Goal: Communication & Community: Connect with others

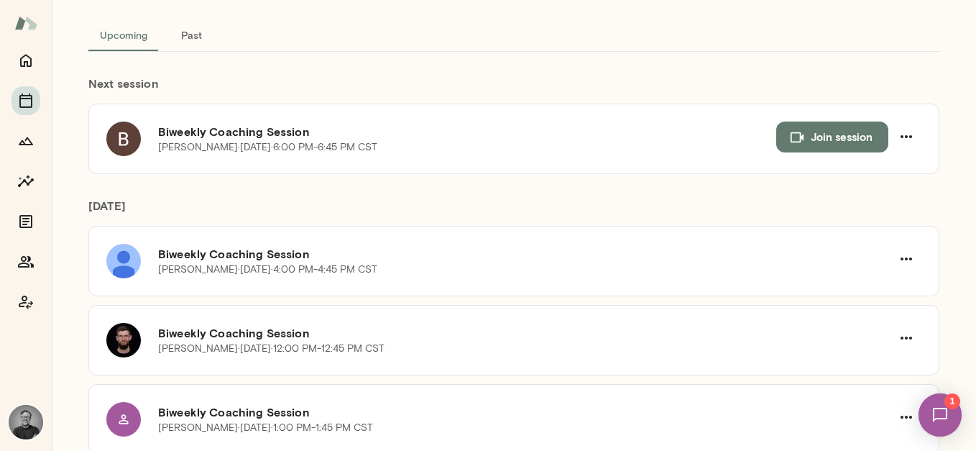
scroll to position [19, 0]
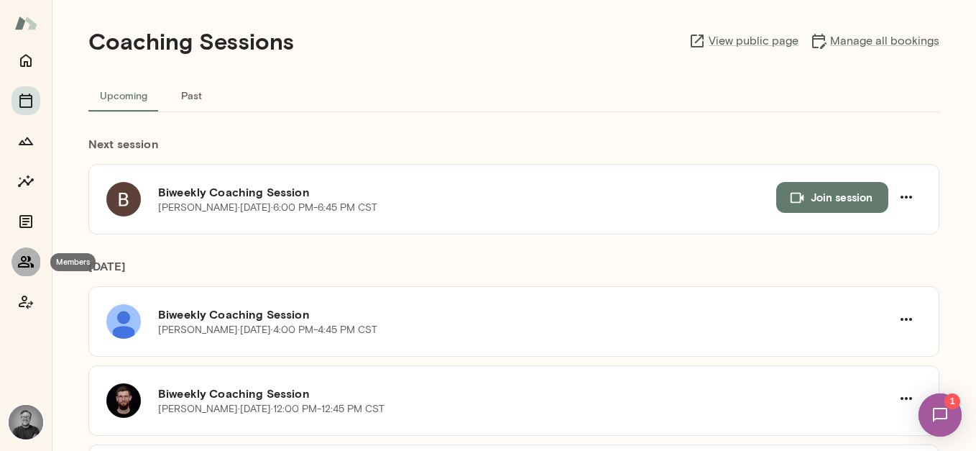
click at [19, 264] on icon "Members" at bounding box center [25, 261] width 17 height 17
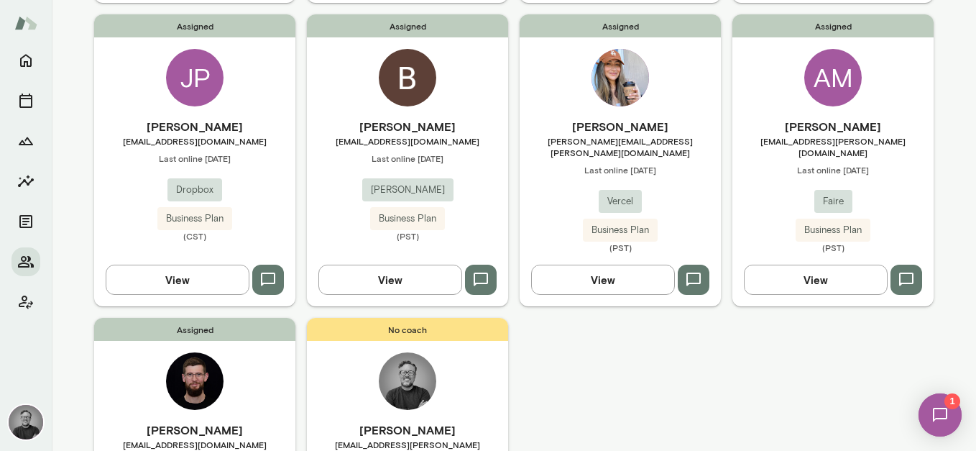
scroll to position [451, 0]
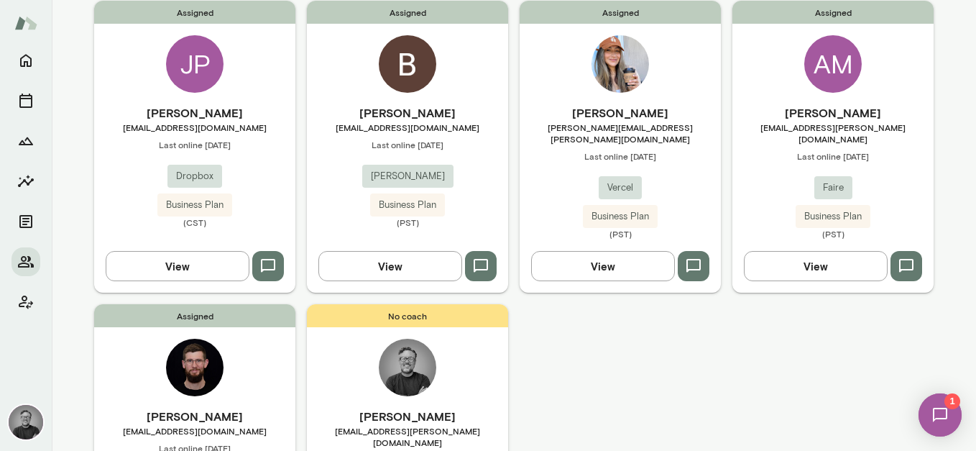
click at [947, 417] on img at bounding box center [939, 414] width 59 height 59
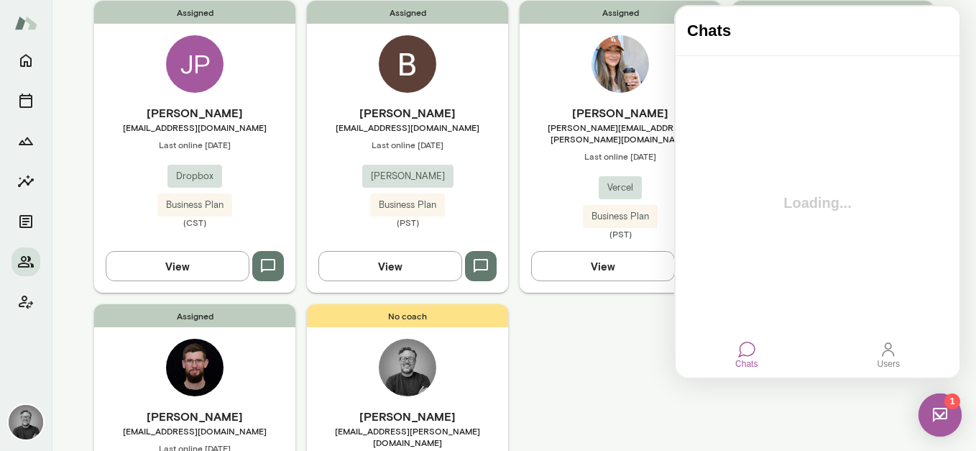
scroll to position [0, 0]
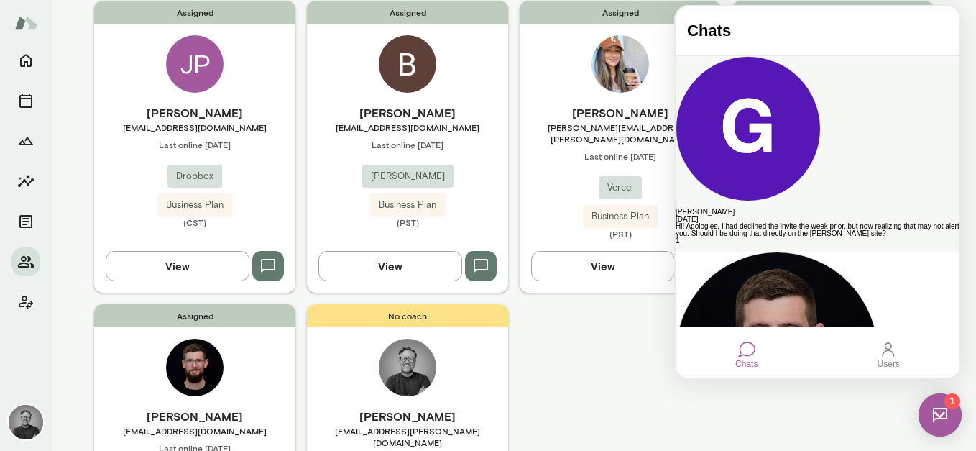
click at [761, 223] on div "Hi! Apologies, I had declined the invite the week prior, but now realizing that…" at bounding box center [817, 230] width 284 height 14
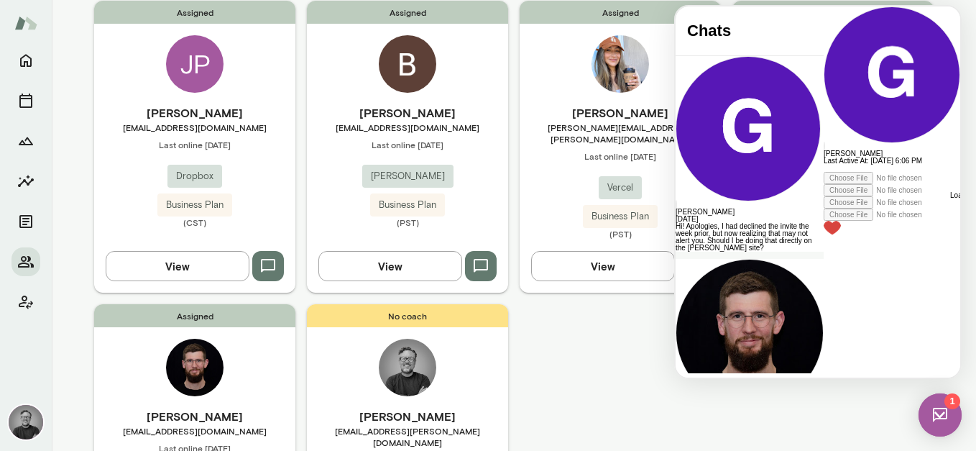
scroll to position [3623, 0]
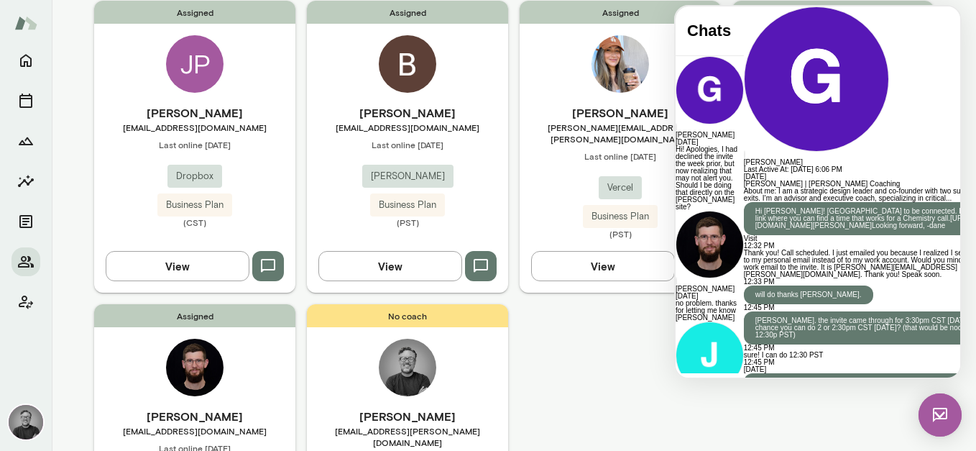
scroll to position [0, 0]
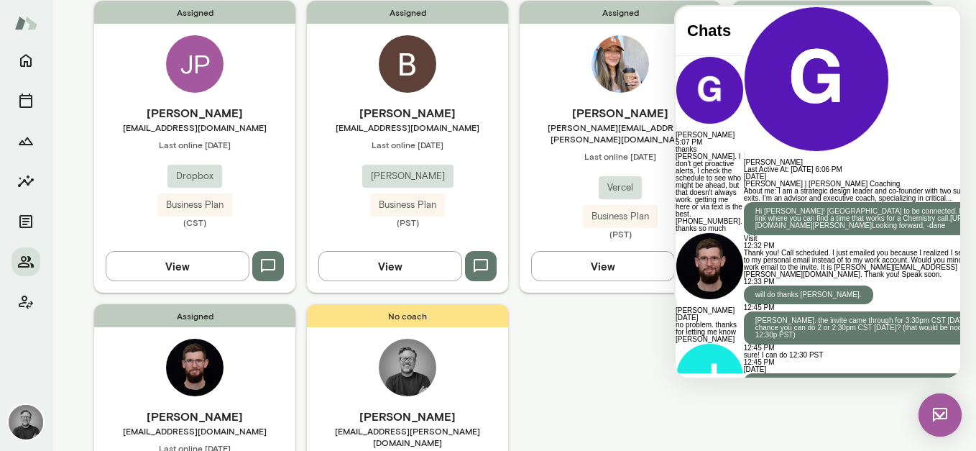
click at [931, 420] on img at bounding box center [939, 414] width 43 height 43
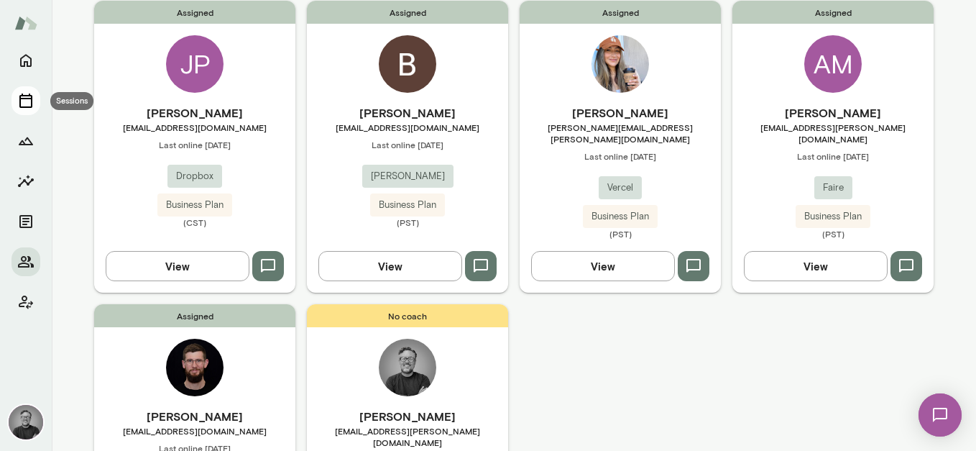
click at [24, 96] on icon "Sessions" at bounding box center [25, 100] width 17 height 17
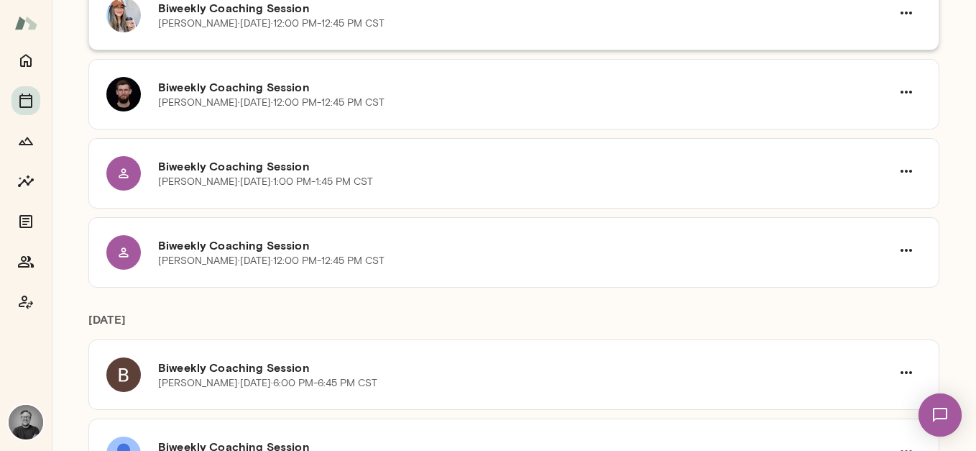
scroll to position [800, 0]
click at [74, 216] on div "Coaching Sessions View public page Manage all bookings Upcoming Past Next sessi…" at bounding box center [514, 225] width 924 height 451
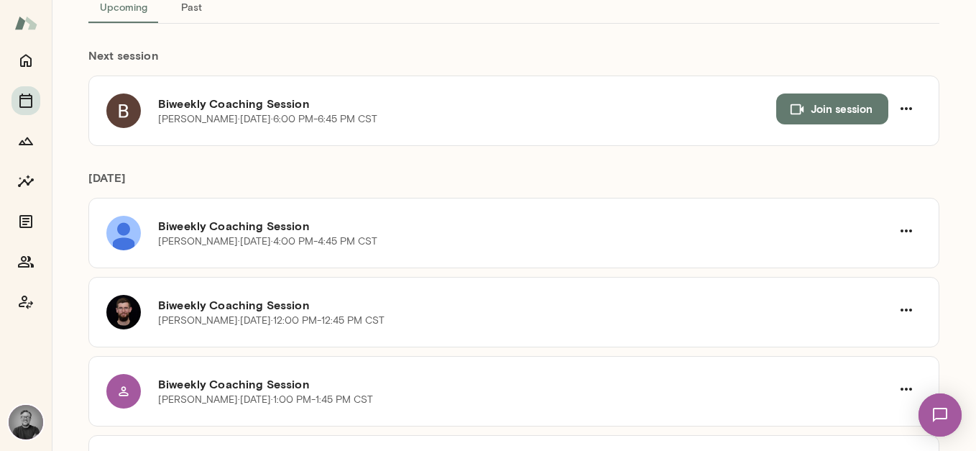
scroll to position [0, 0]
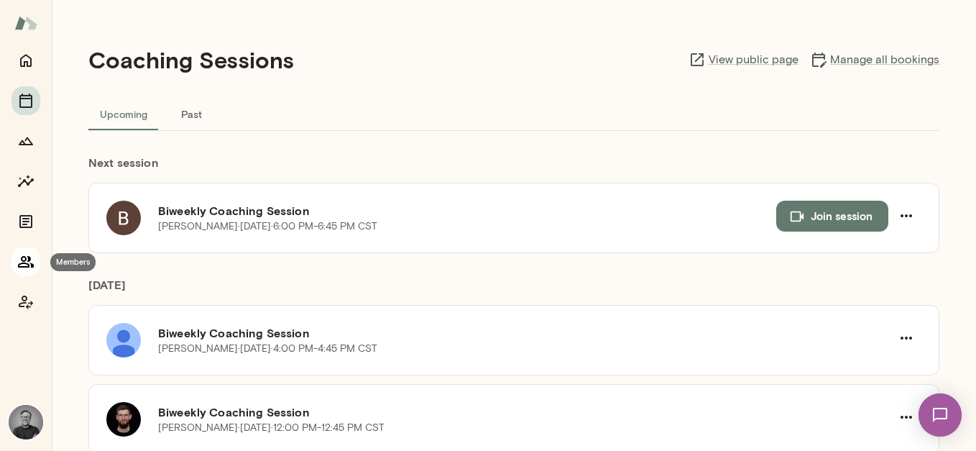
click at [23, 268] on icon "Members" at bounding box center [25, 261] width 17 height 17
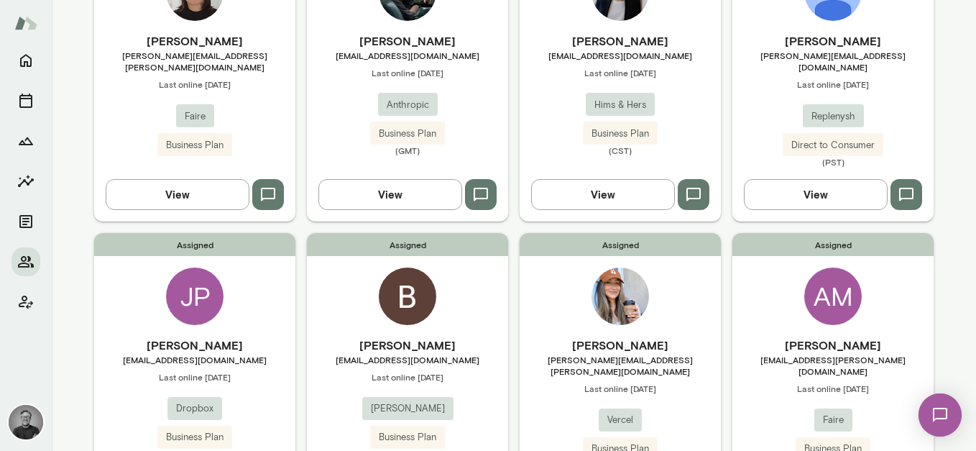
scroll to position [265, 0]
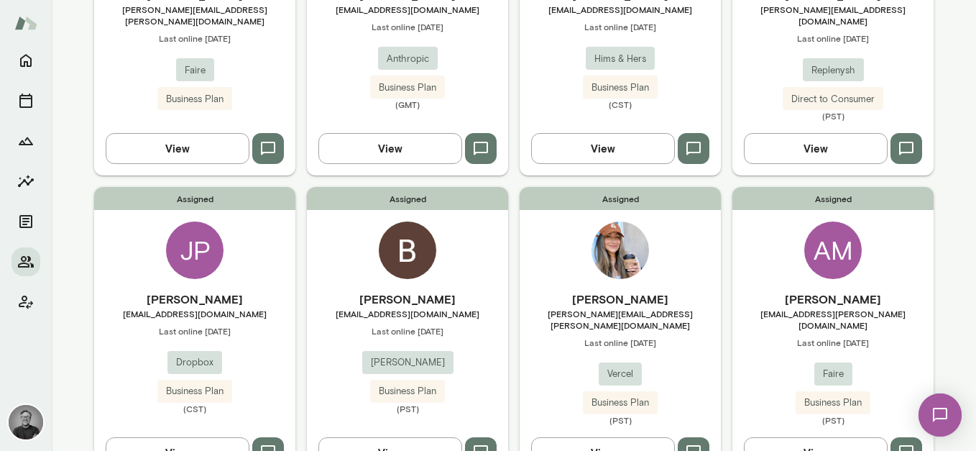
click at [23, 425] on img at bounding box center [26, 422] width 34 height 34
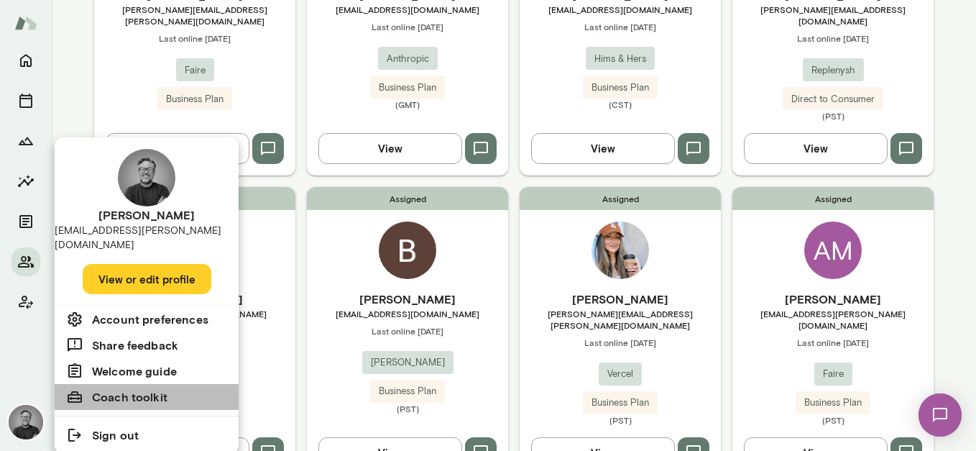
click at [103, 388] on h6 "Coach toolkit" at bounding box center [129, 396] width 75 height 17
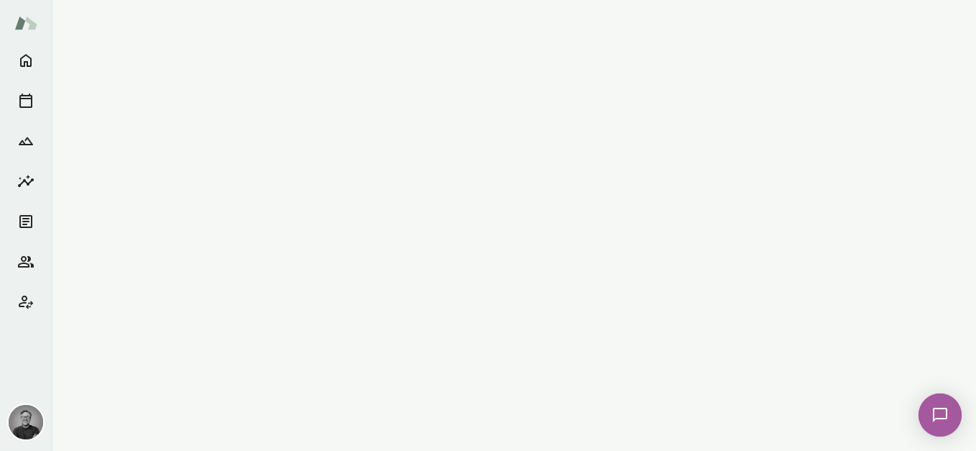
click at [29, 419] on img at bounding box center [26, 422] width 34 height 34
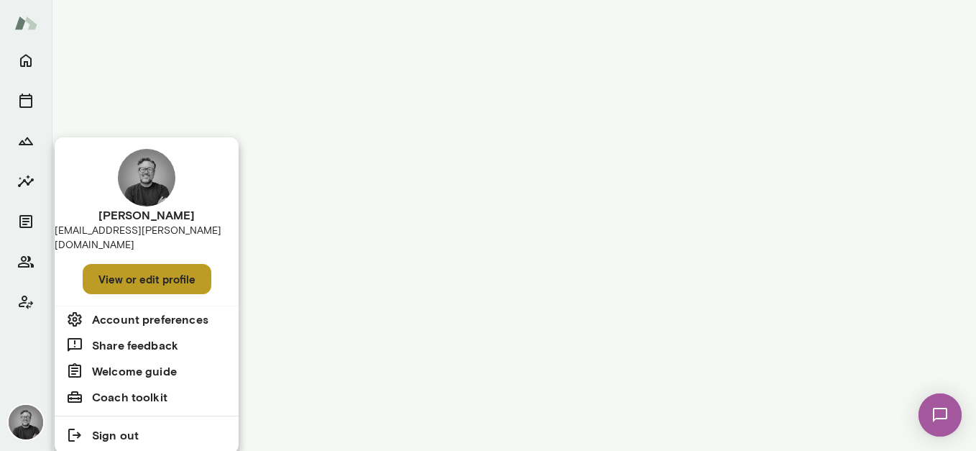
click at [129, 266] on button "View or edit profile" at bounding box center [147, 279] width 129 height 30
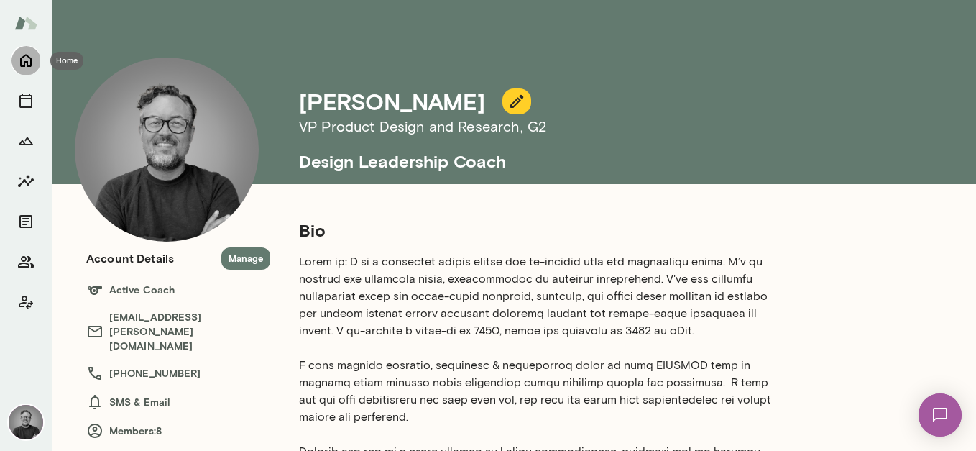
click at [27, 60] on icon "Home" at bounding box center [25, 60] width 17 height 17
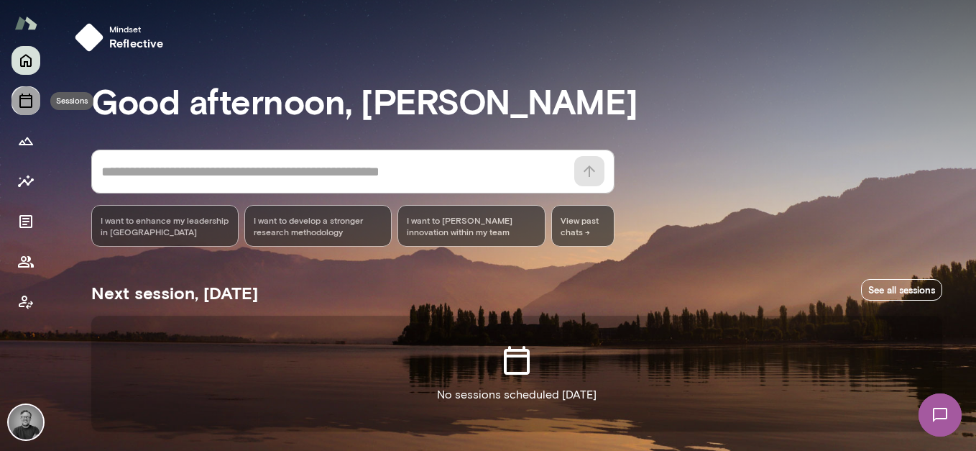
click at [22, 101] on icon "Sessions" at bounding box center [25, 100] width 17 height 17
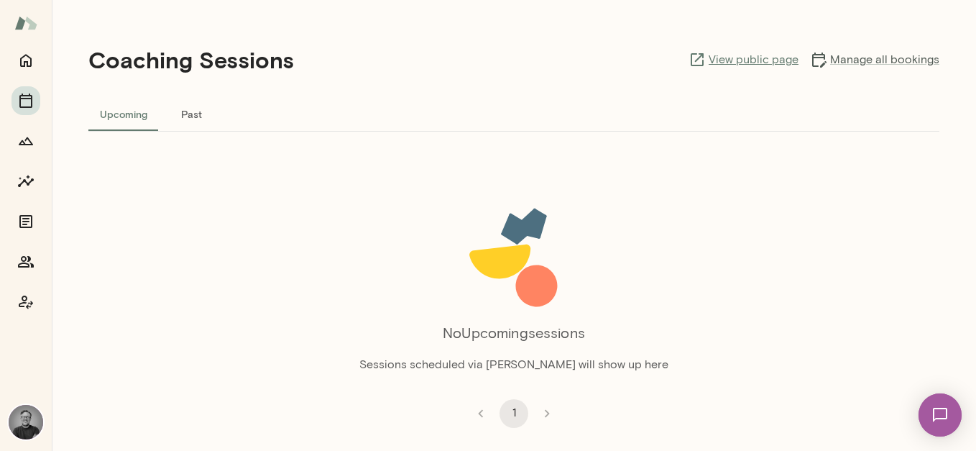
click at [759, 63] on link "View public page" at bounding box center [743, 59] width 110 height 17
click at [22, 425] on img at bounding box center [26, 422] width 34 height 34
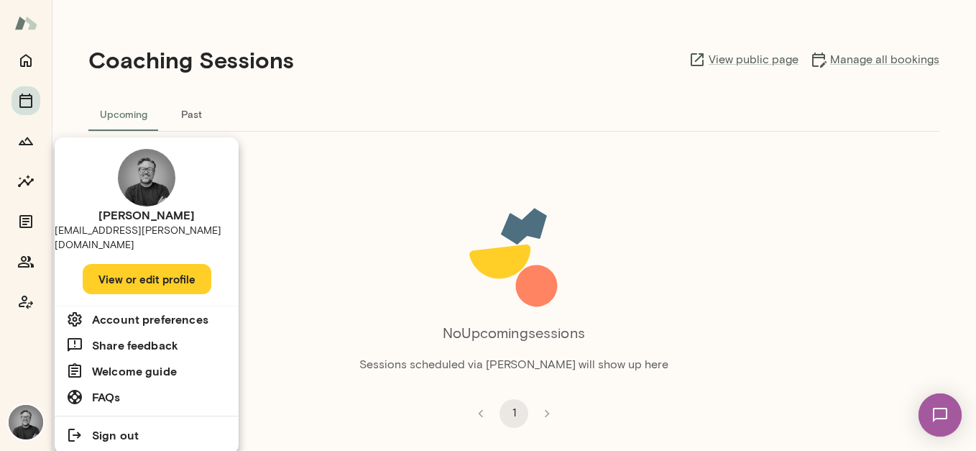
click at [142, 265] on button "View or edit profile" at bounding box center [147, 279] width 129 height 30
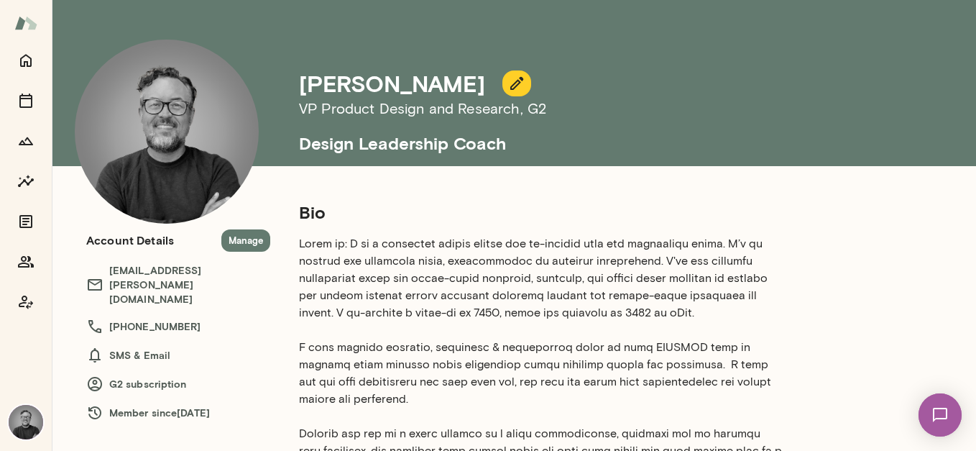
scroll to position [19, 0]
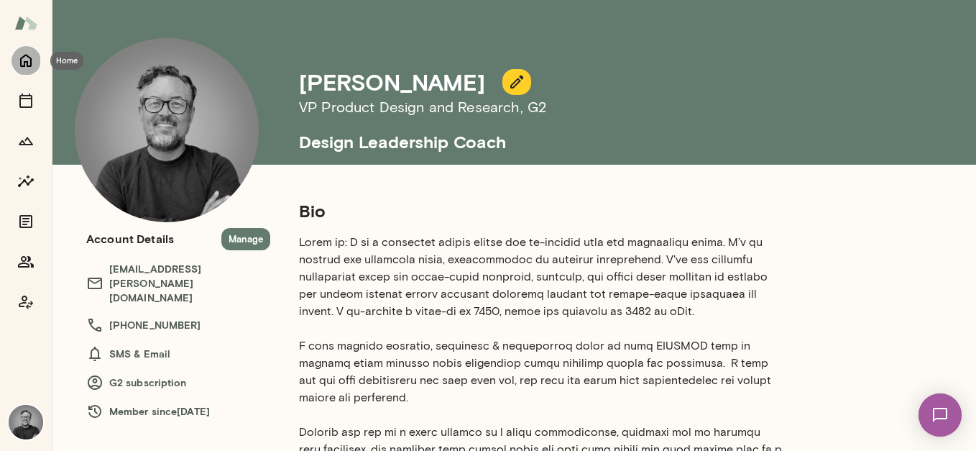
click at [24, 67] on icon "Home" at bounding box center [25, 60] width 17 height 17
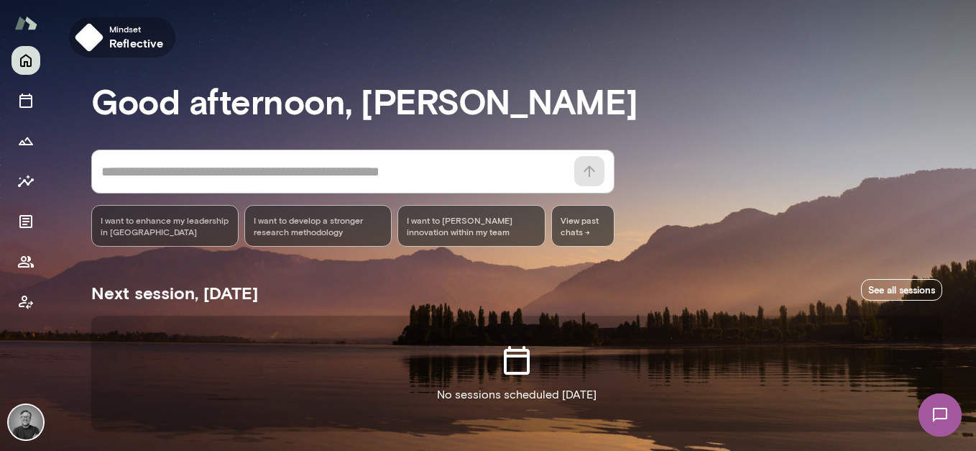
click at [98, 40] on img "button" at bounding box center [89, 37] width 29 height 29
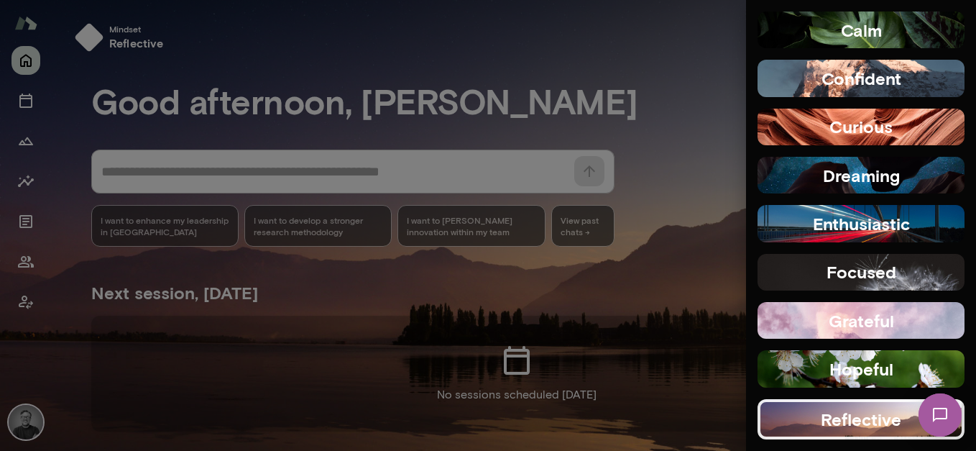
click at [283, 55] on div at bounding box center [488, 225] width 976 height 451
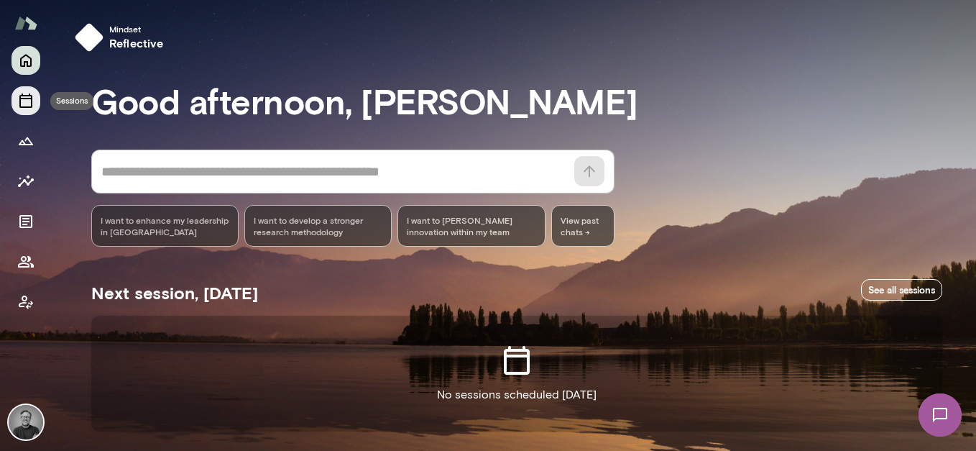
click at [32, 111] on button "Sessions" at bounding box center [25, 100] width 29 height 29
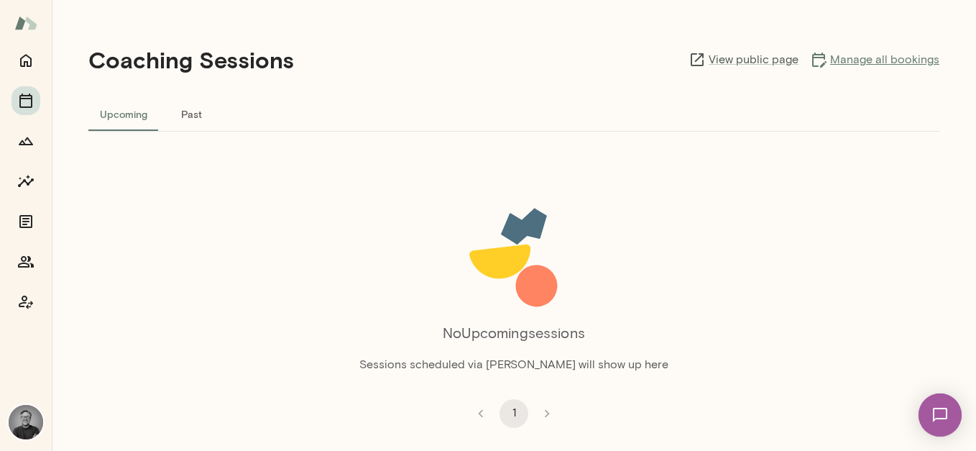
click at [849, 60] on link "Manage all bookings" at bounding box center [874, 59] width 129 height 17
click at [31, 253] on icon "Members" at bounding box center [25, 261] width 17 height 17
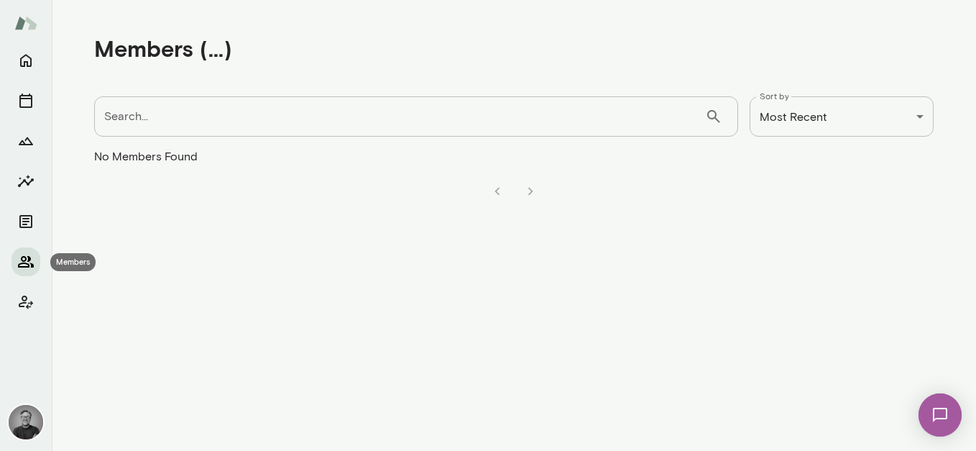
click at [34, 260] on button "Members" at bounding box center [25, 261] width 29 height 29
click at [25, 59] on icon "Home" at bounding box center [25, 60] width 17 height 17
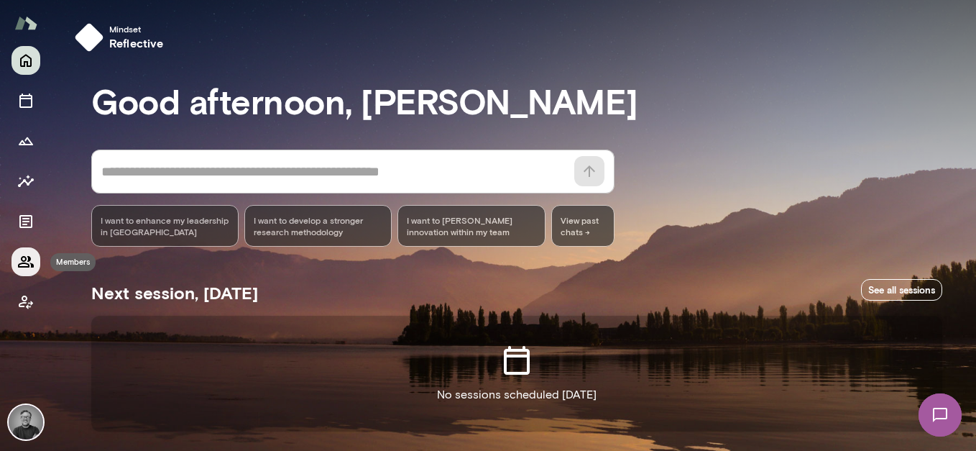
click at [29, 269] on icon "Members" at bounding box center [25, 261] width 17 height 17
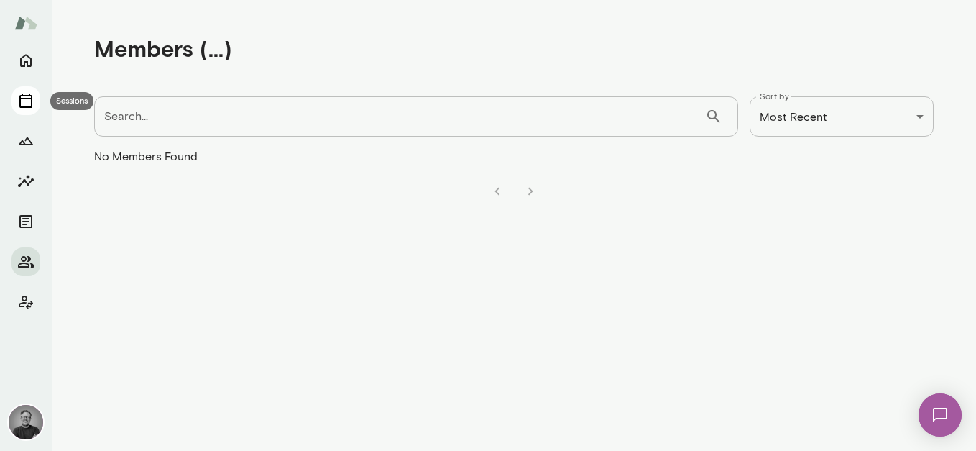
click at [27, 108] on icon "Sessions" at bounding box center [25, 100] width 17 height 17
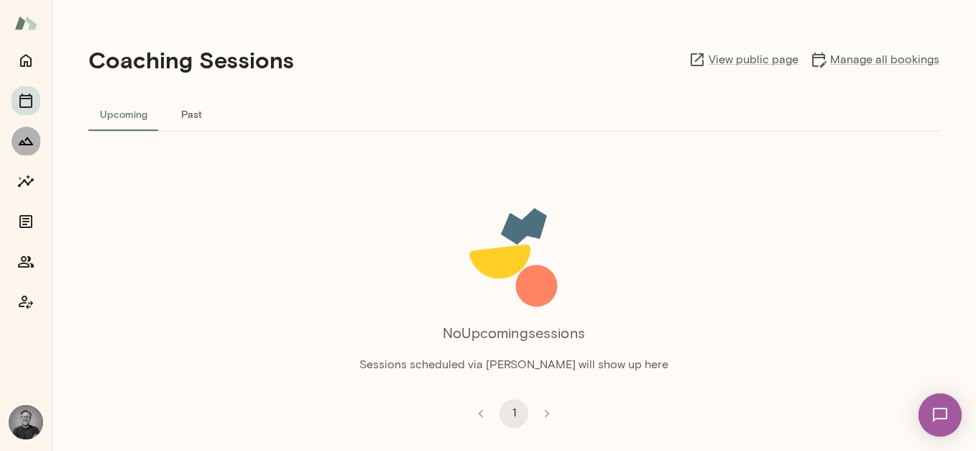
click at [27, 134] on icon "Growth Plan" at bounding box center [25, 140] width 17 height 17
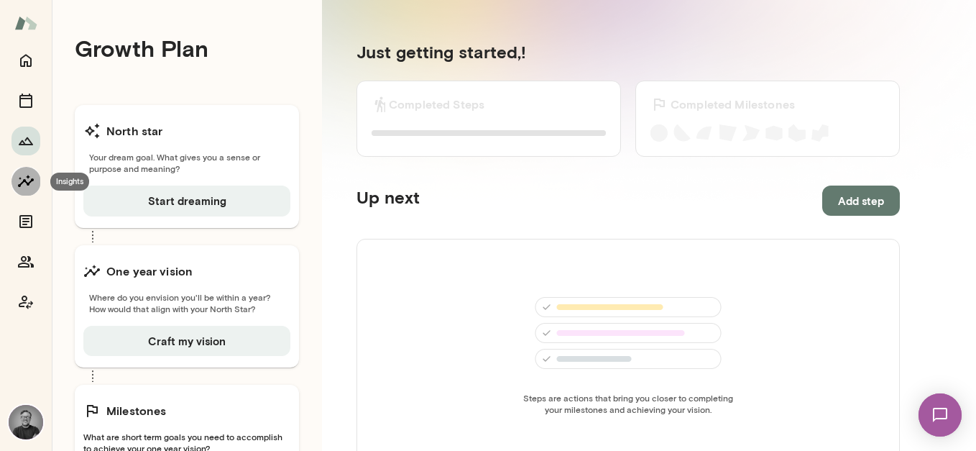
click at [30, 178] on icon "Insights" at bounding box center [25, 180] width 17 height 17
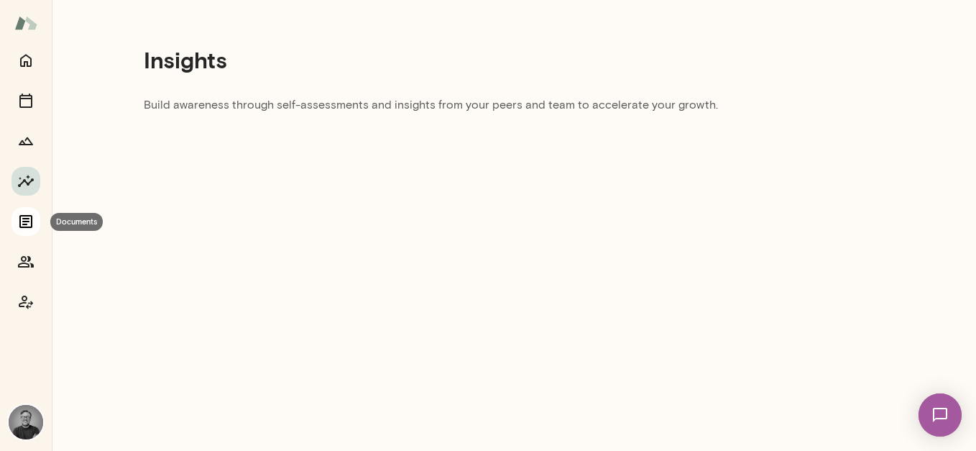
click at [25, 215] on icon "Documents" at bounding box center [25, 221] width 13 height 13
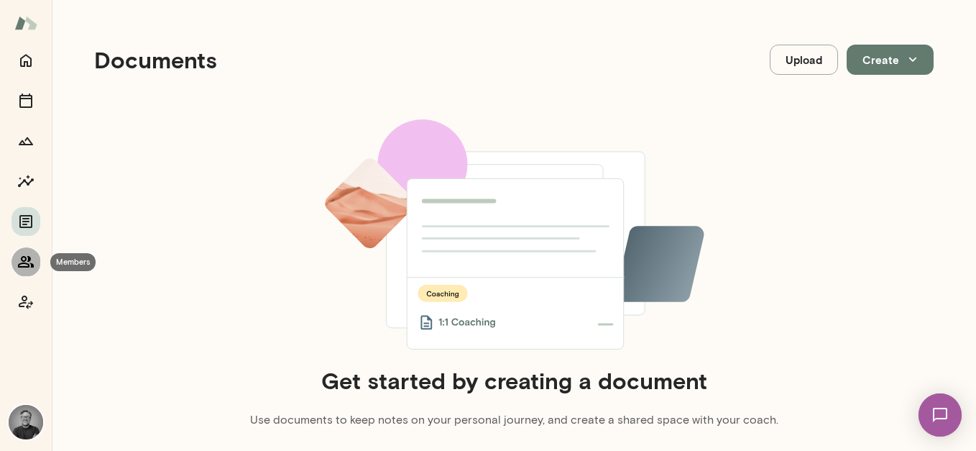
click at [25, 255] on icon "Members" at bounding box center [25, 261] width 17 height 17
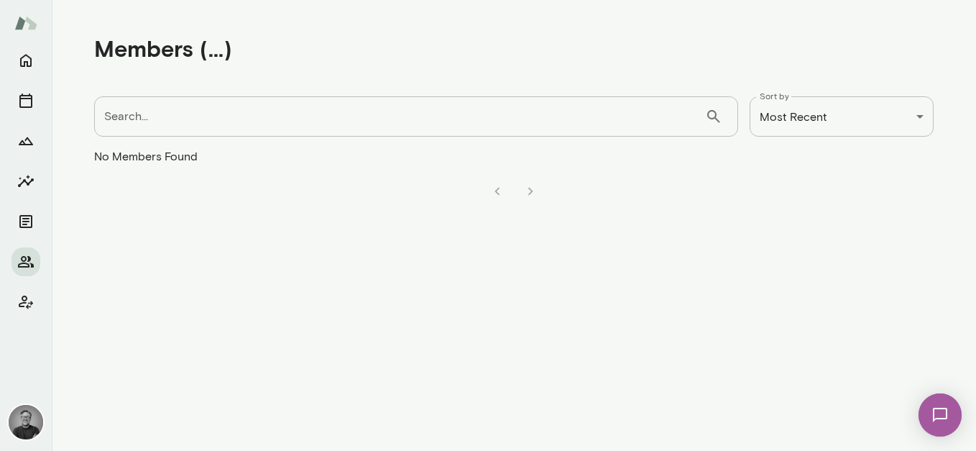
click at [497, 190] on li "pagination navigation" at bounding box center [497, 191] width 33 height 29
click at [532, 194] on li "pagination navigation" at bounding box center [530, 191] width 33 height 29
click at [530, 191] on li "pagination navigation" at bounding box center [530, 191] width 33 height 29
click at [790, 0] on div "**********" at bounding box center [488, 0] width 976 height 0
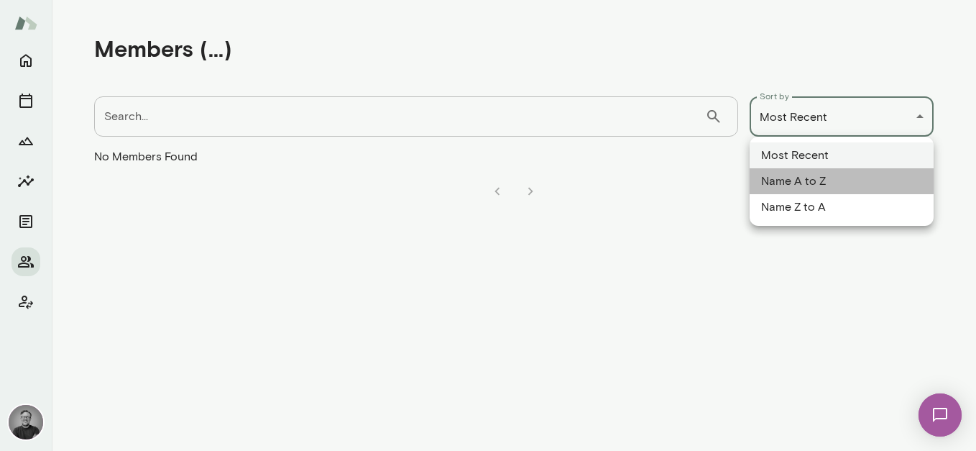
click at [793, 177] on li "Name A to Z" at bounding box center [841, 181] width 184 height 26
type input "********"
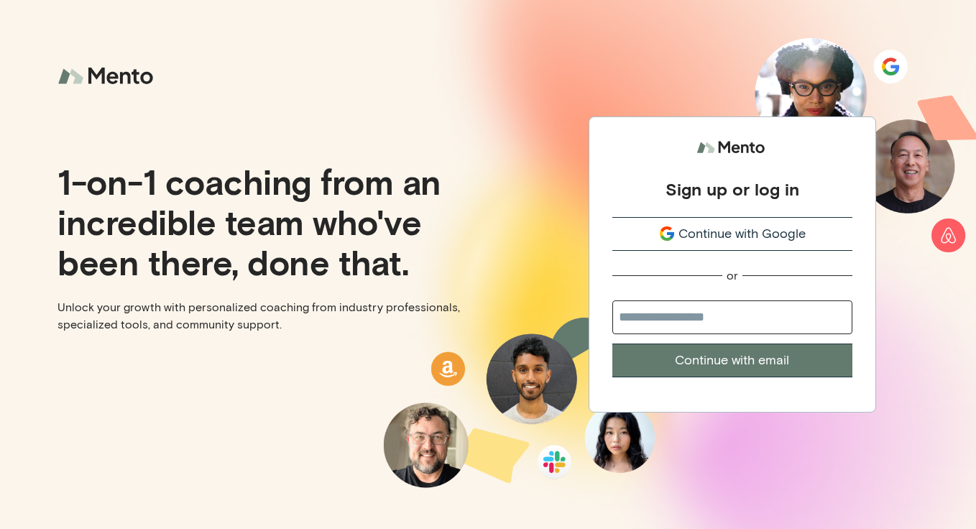
click at [756, 318] on input "email" at bounding box center [732, 317] width 240 height 34
type input "**********"
click at [765, 354] on button "Continue with email" at bounding box center [732, 360] width 240 height 34
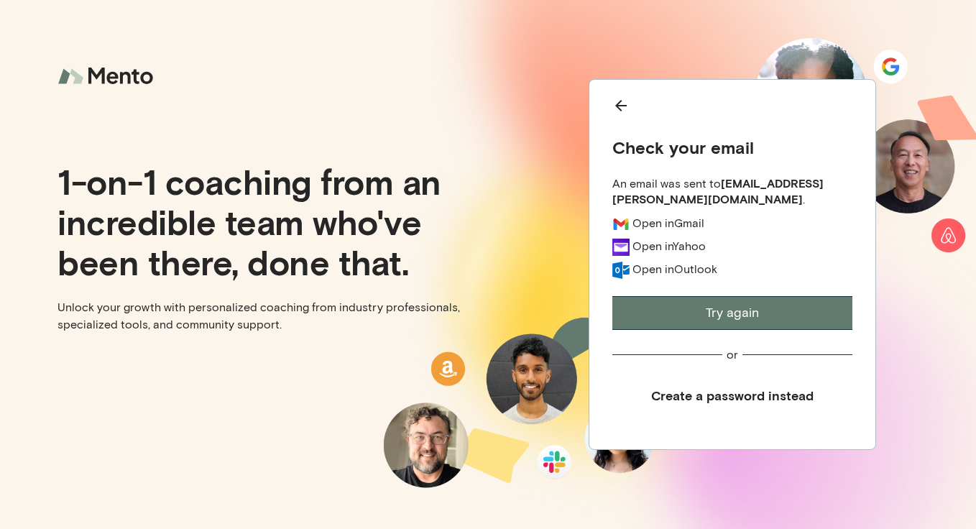
click at [747, 309] on button "Try again" at bounding box center [732, 313] width 240 height 34
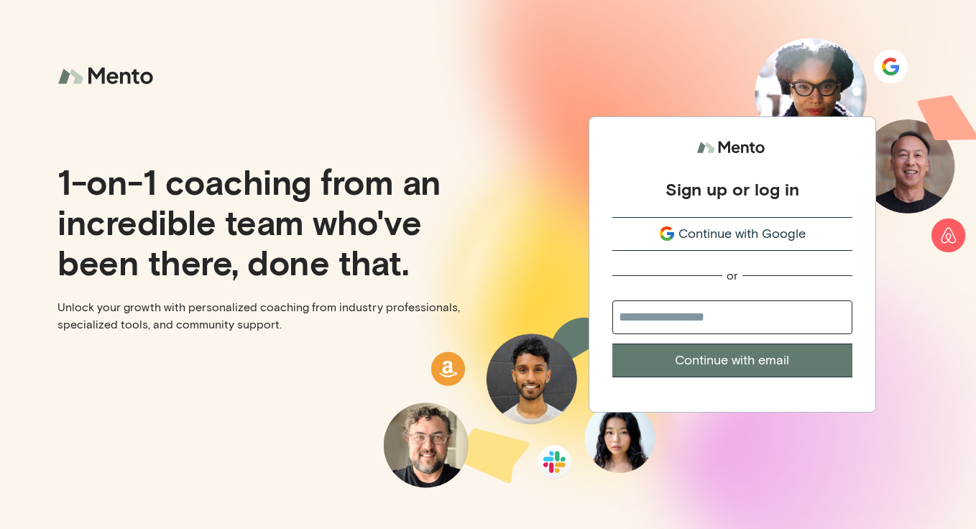
click at [686, 237] on span "Continue with Google" at bounding box center [741, 233] width 127 height 19
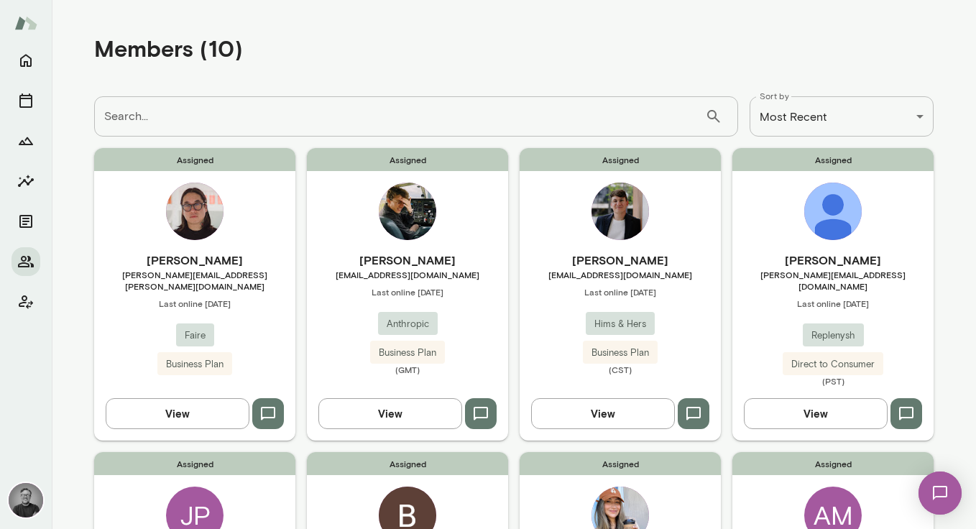
click at [263, 405] on icon "button" at bounding box center [267, 413] width 17 height 17
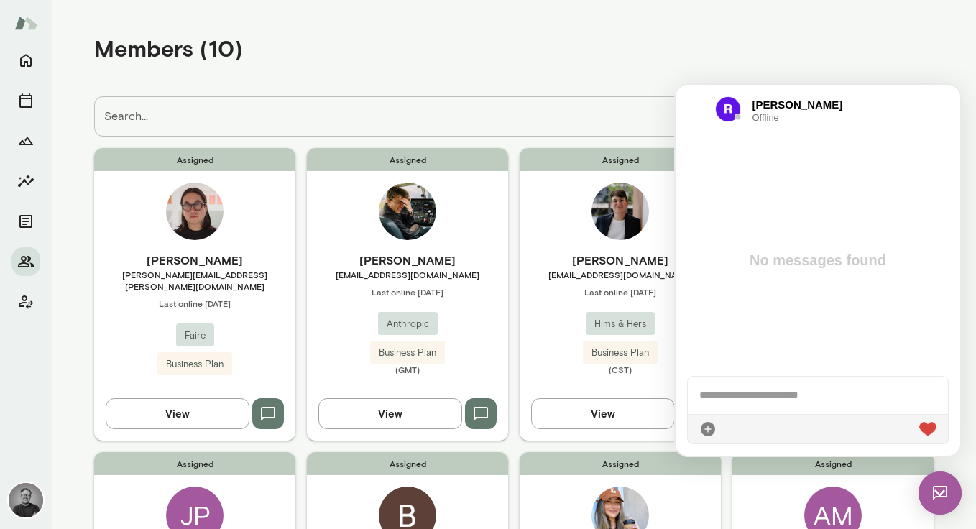
click at [739, 394] on div at bounding box center [818, 395] width 260 height 37
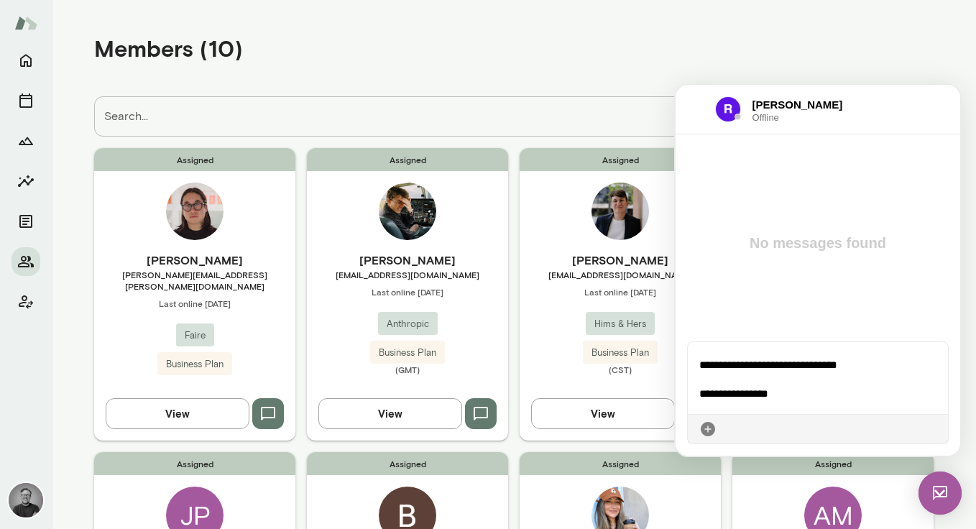
scroll to position [53, 0]
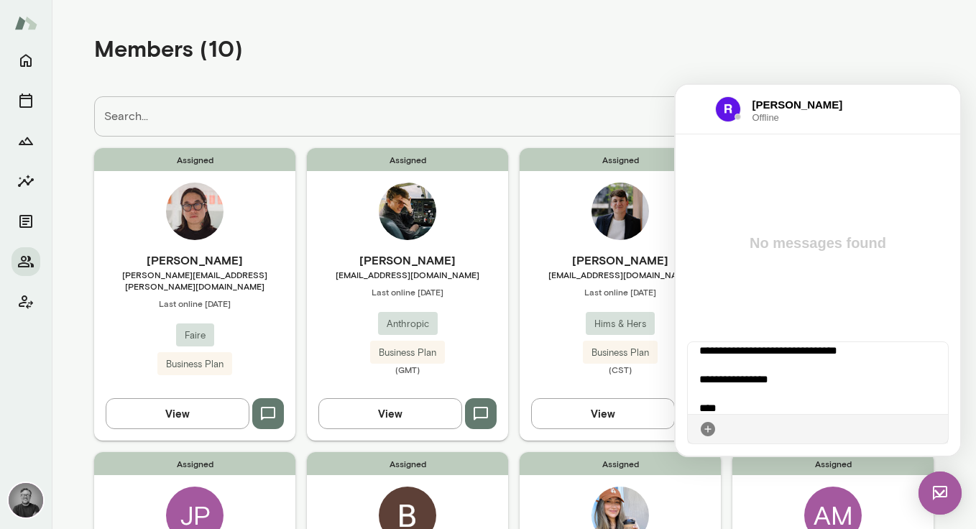
click at [936, 429] on icon at bounding box center [936, 429] width 0 height 0
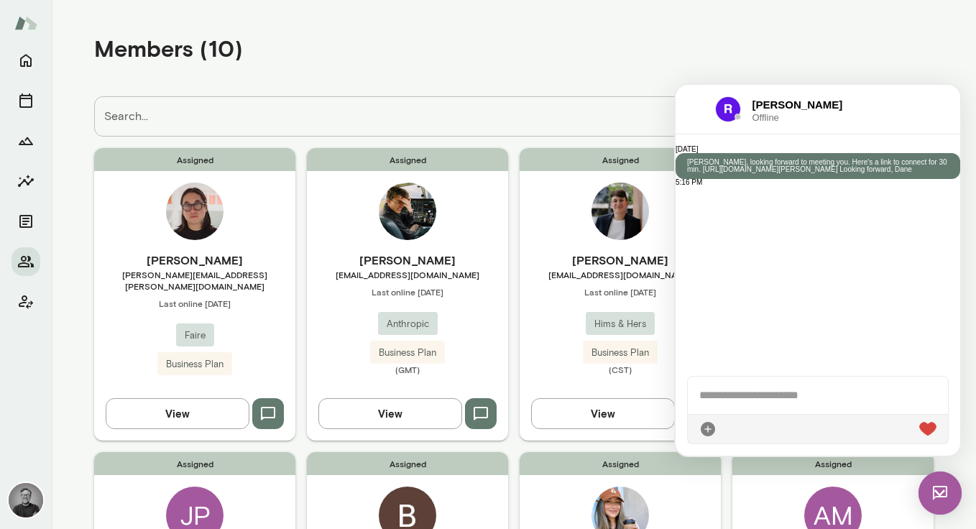
scroll to position [187, 0]
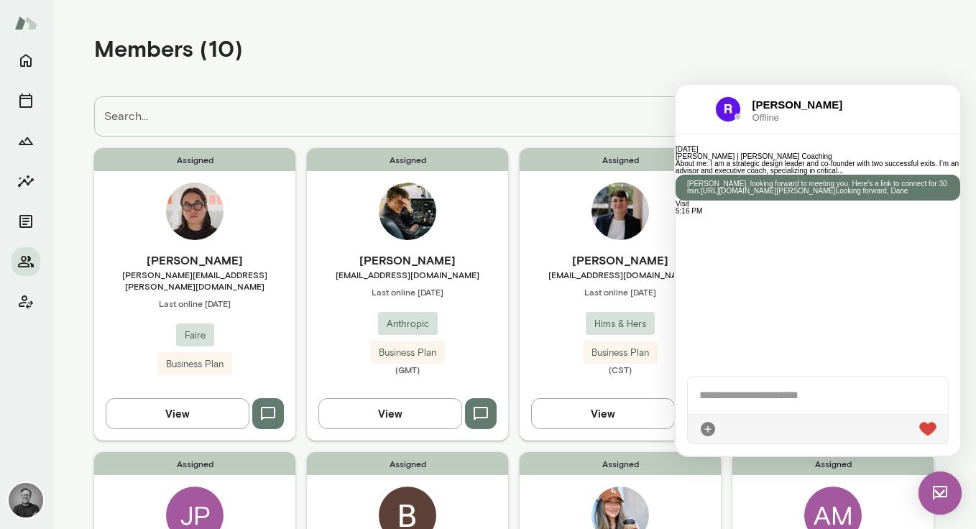
click at [461, 231] on div "Assigned Sam McAllister smca@anthropic.com Last online September 22 Anthropic B…" at bounding box center [407, 294] width 201 height 292
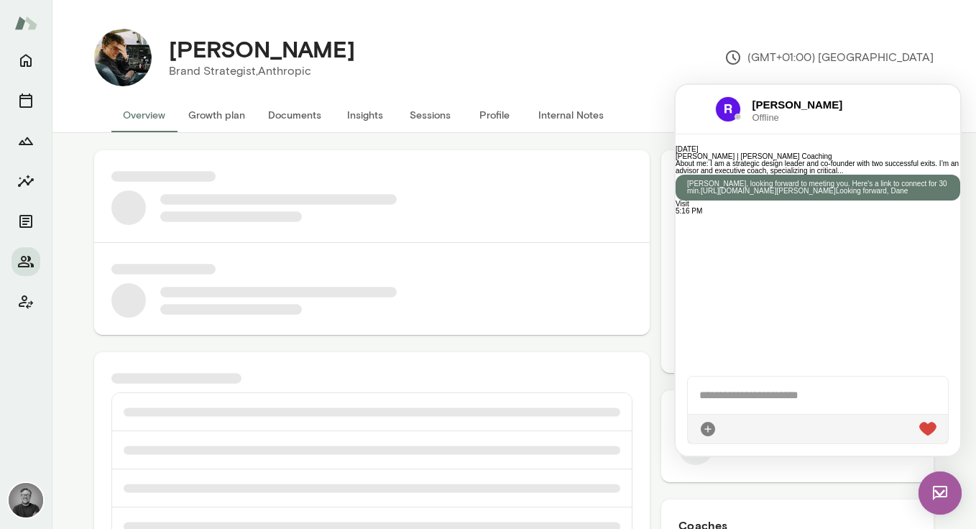
click at [940, 495] on img at bounding box center [939, 492] width 43 height 43
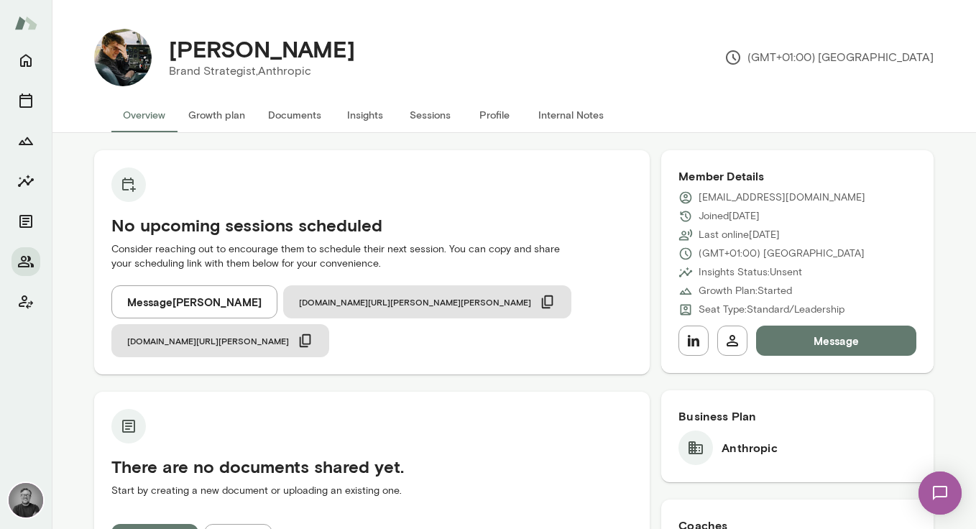
click at [848, 335] on button "Message" at bounding box center [836, 340] width 160 height 30
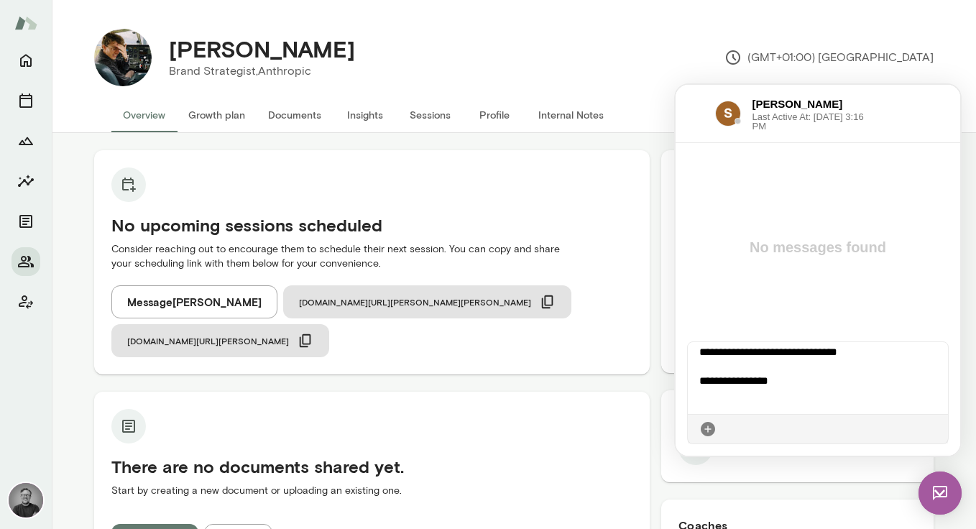
scroll to position [68, 0]
click at [936, 429] on icon at bounding box center [936, 429] width 0 height 0
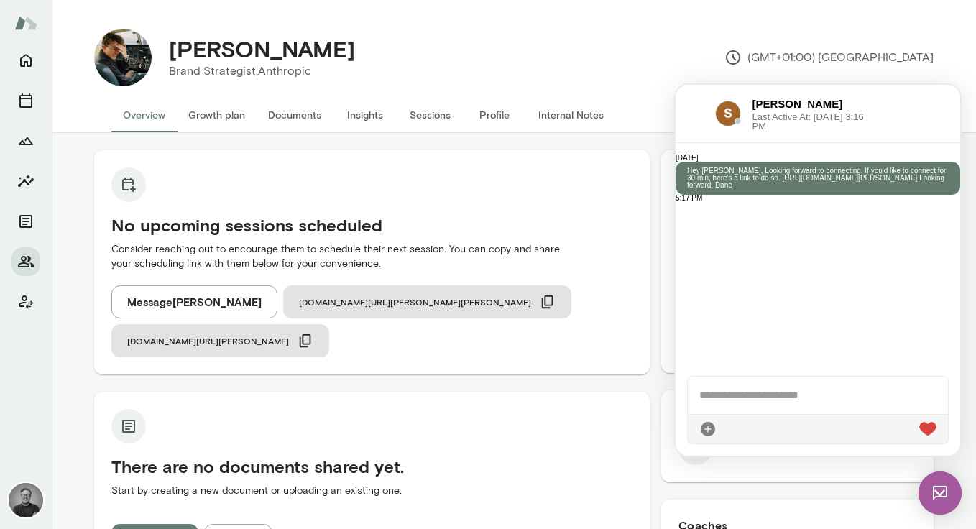
scroll to position [206, 0]
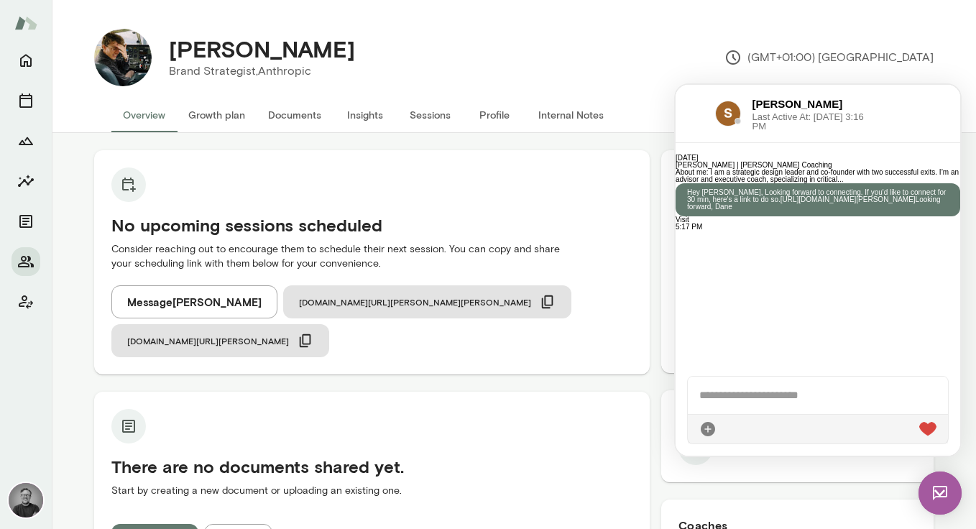
click at [692, 107] on div at bounding box center [695, 113] width 17 height 17
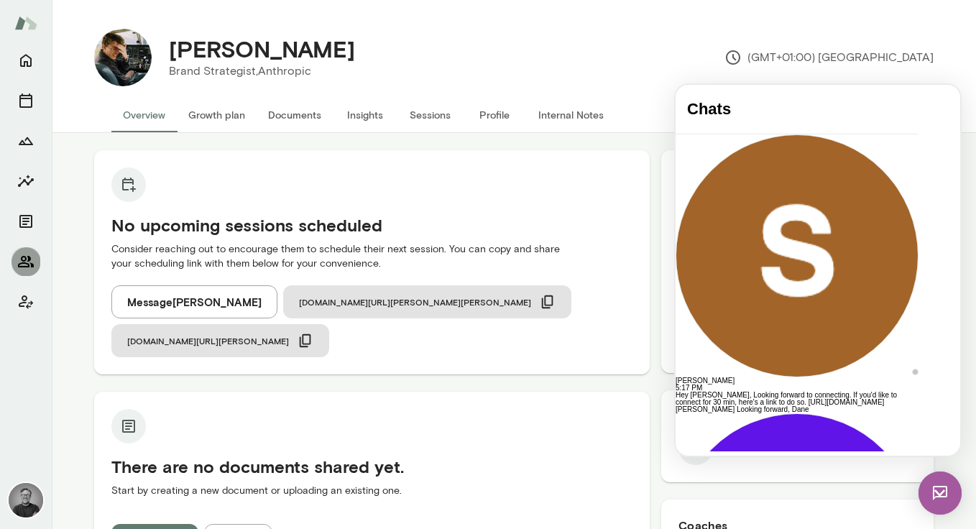
click at [25, 262] on icon "Members" at bounding box center [25, 261] width 17 height 17
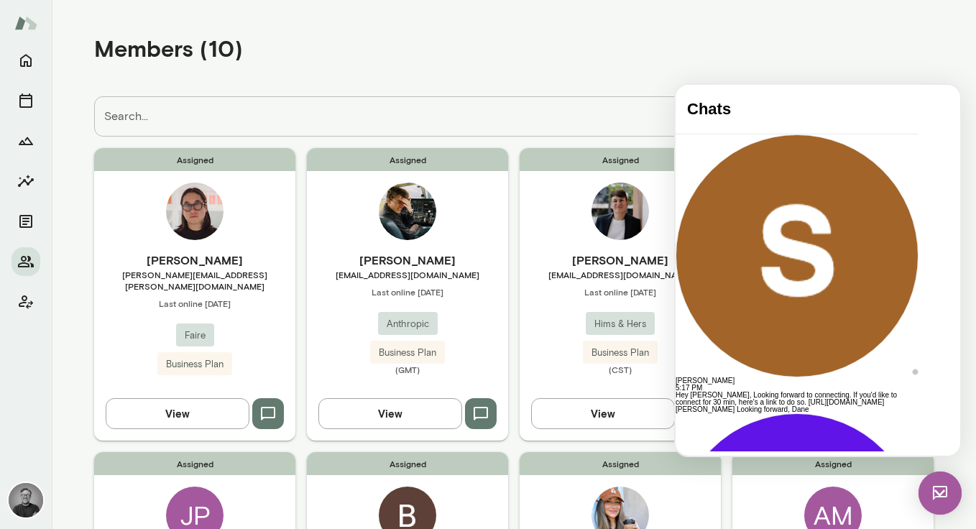
click at [948, 482] on img at bounding box center [939, 492] width 43 height 43
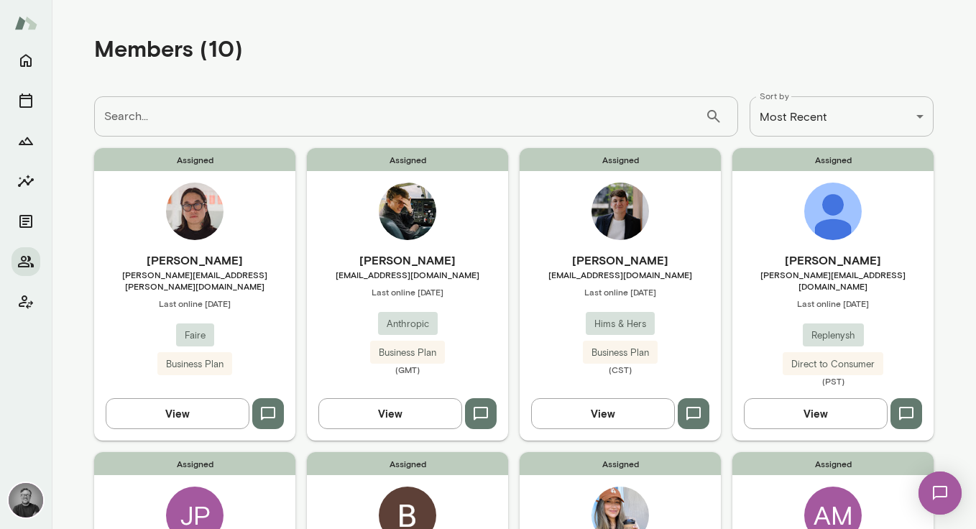
click at [693, 407] on icon "button" at bounding box center [693, 414] width 14 height 14
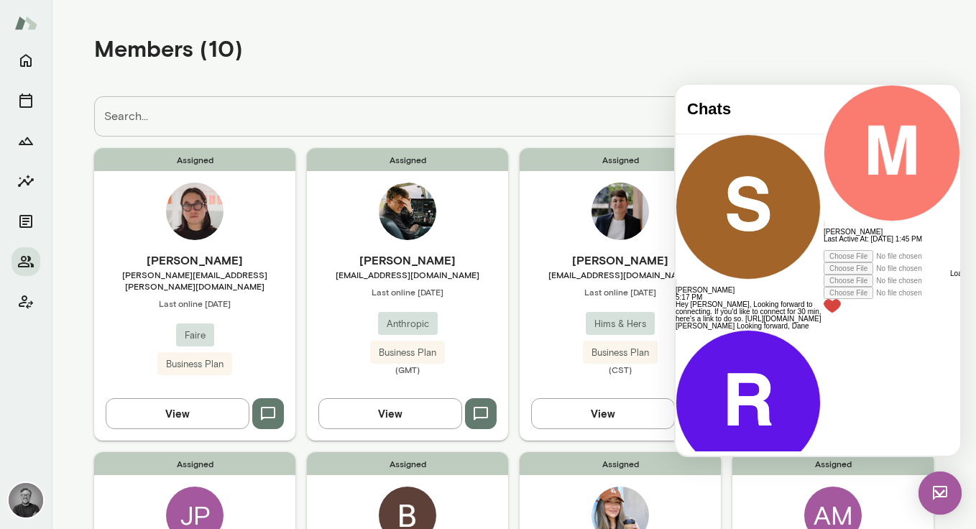
scroll to position [246, 0]
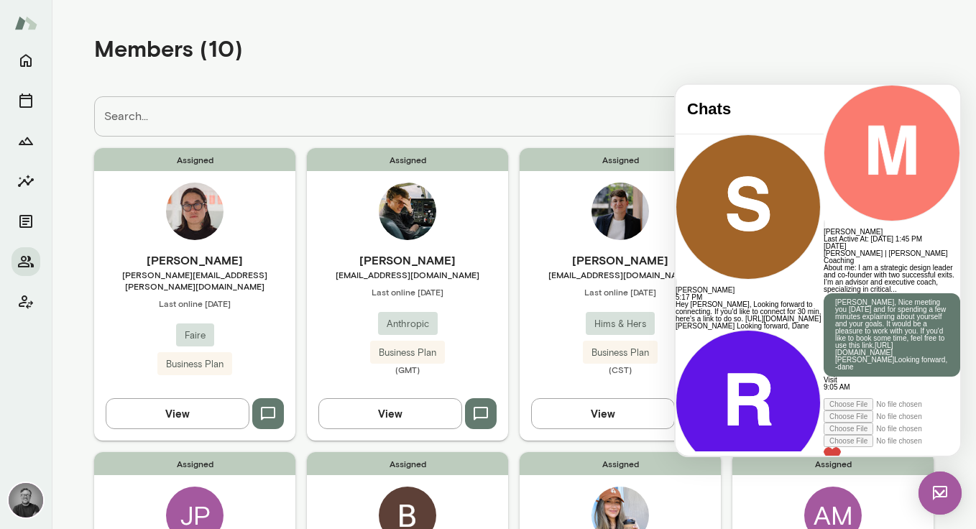
click at [823, 392] on div at bounding box center [891, 394] width 137 height 7
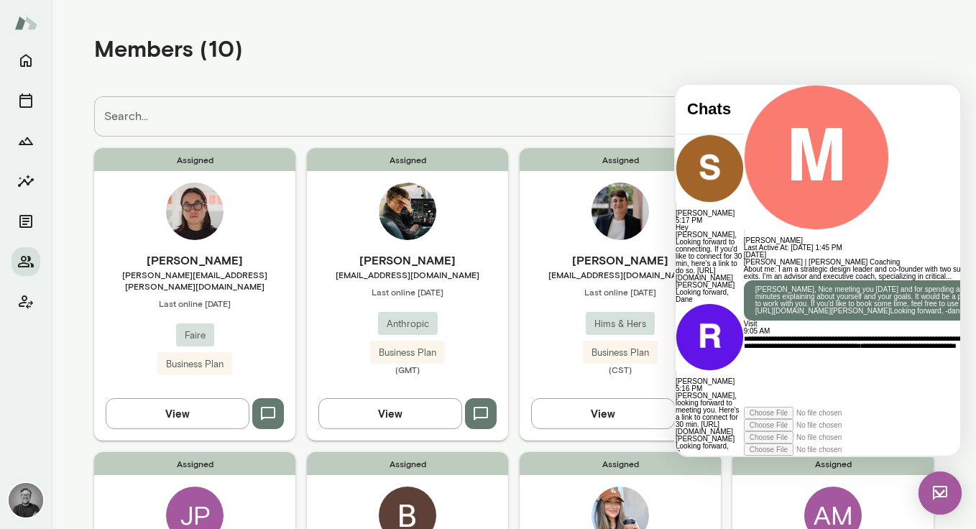
scroll to position [53, 0]
click at [744, 456] on icon at bounding box center [744, 456] width 0 height 0
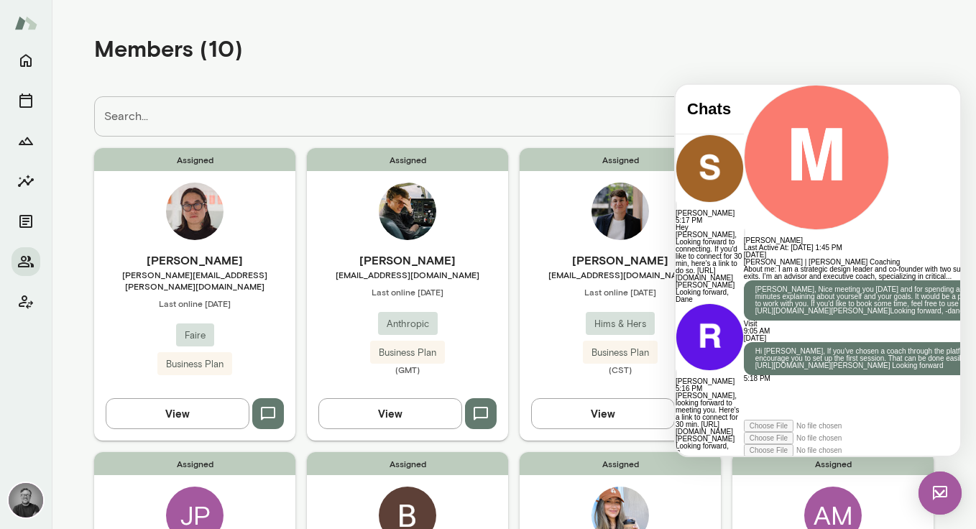
scroll to position [661, 0]
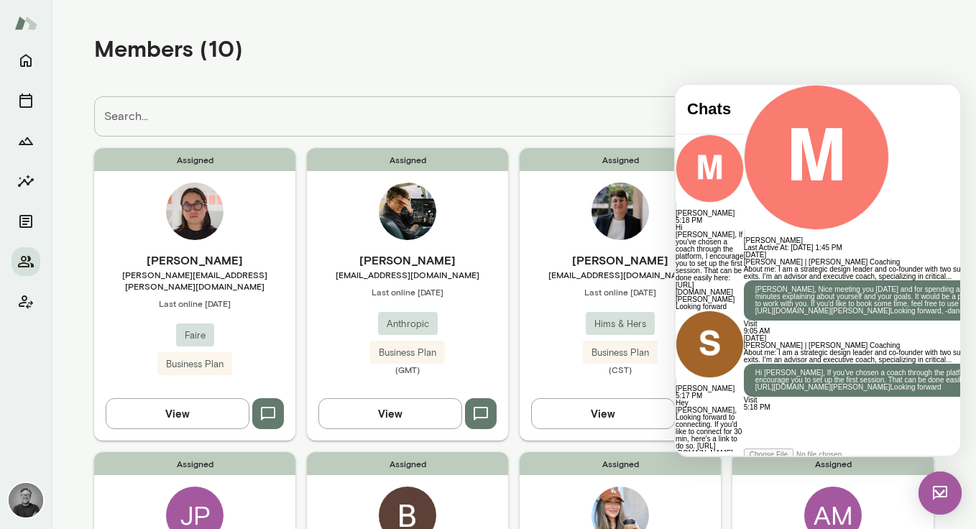
click at [744, 85] on div at bounding box center [874, 85] width 260 height 0
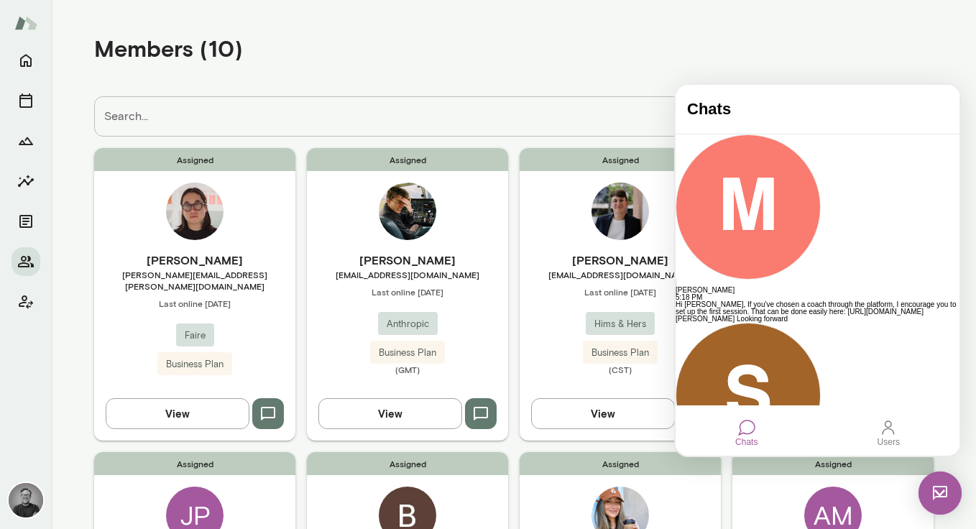
click at [941, 494] on img at bounding box center [939, 492] width 43 height 43
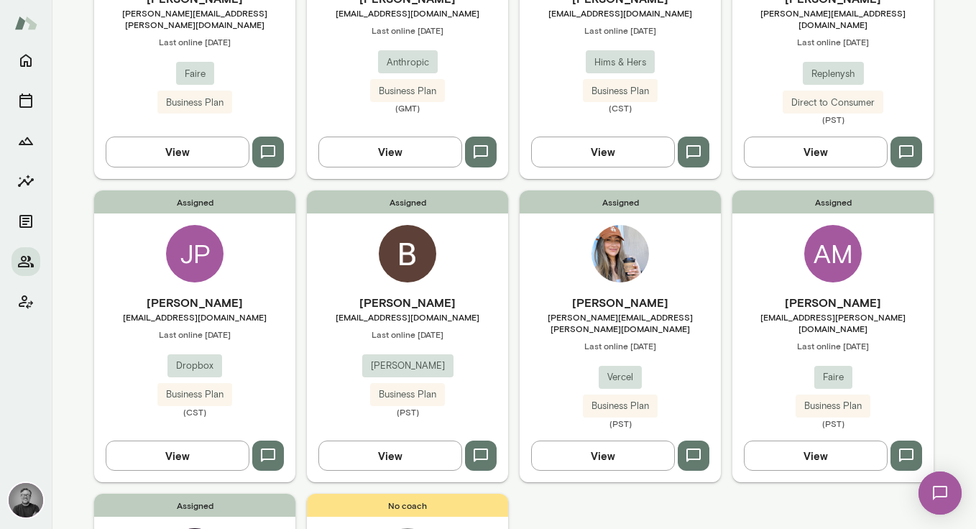
scroll to position [275, 0]
